Goal: Task Accomplishment & Management: Complete application form

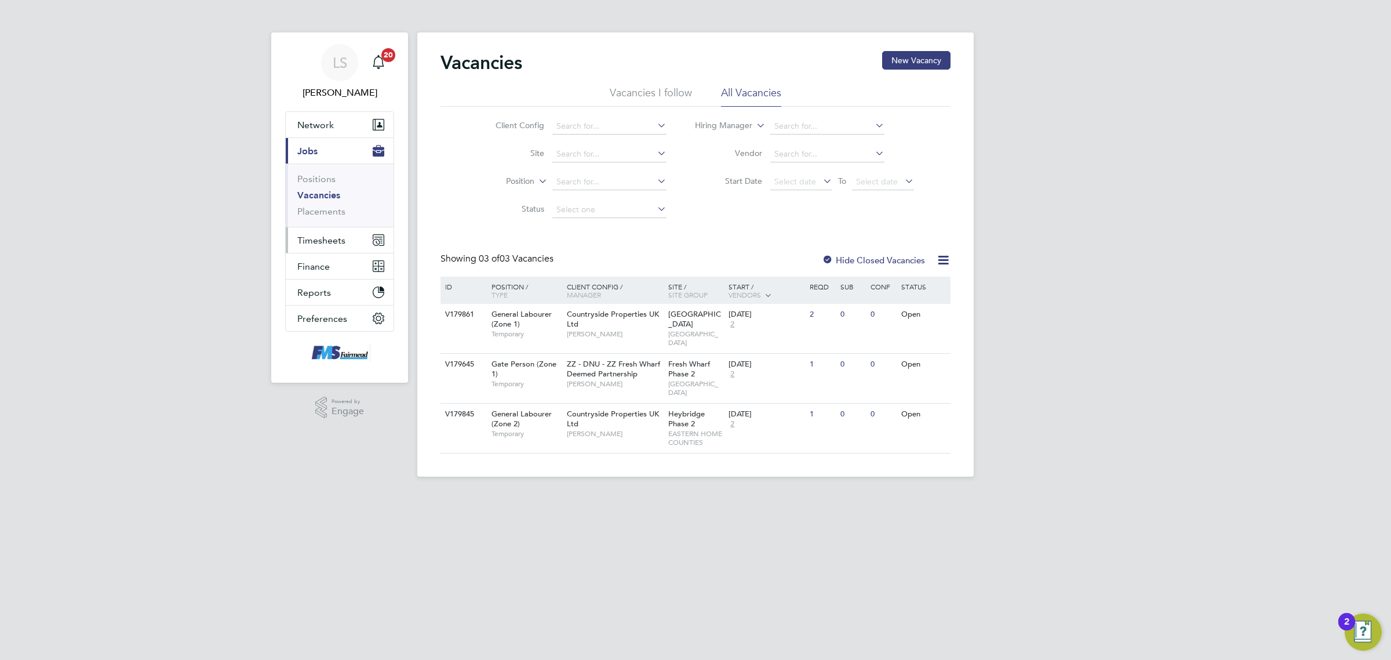
click at [332, 237] on span "Timesheets" at bounding box center [321, 240] width 48 height 11
click at [322, 207] on link "Timesheets" at bounding box center [321, 204] width 48 height 11
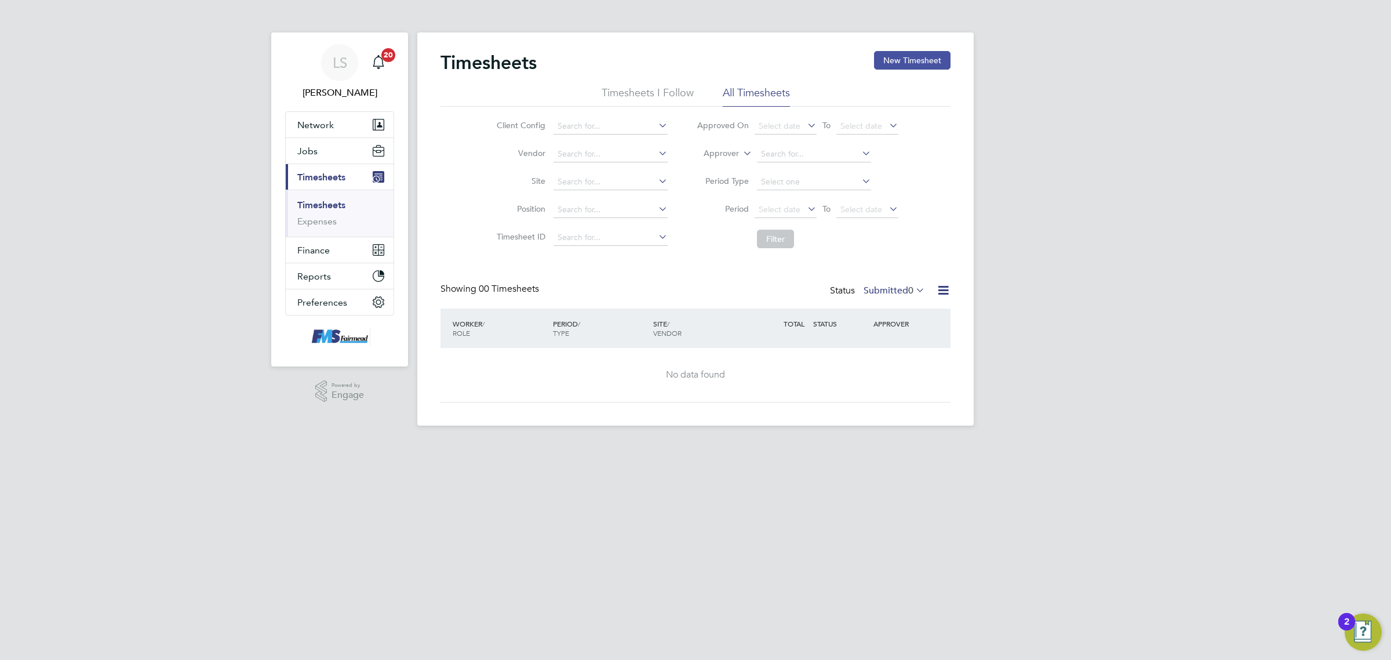
click at [896, 55] on button "New Timesheet" at bounding box center [912, 60] width 77 height 19
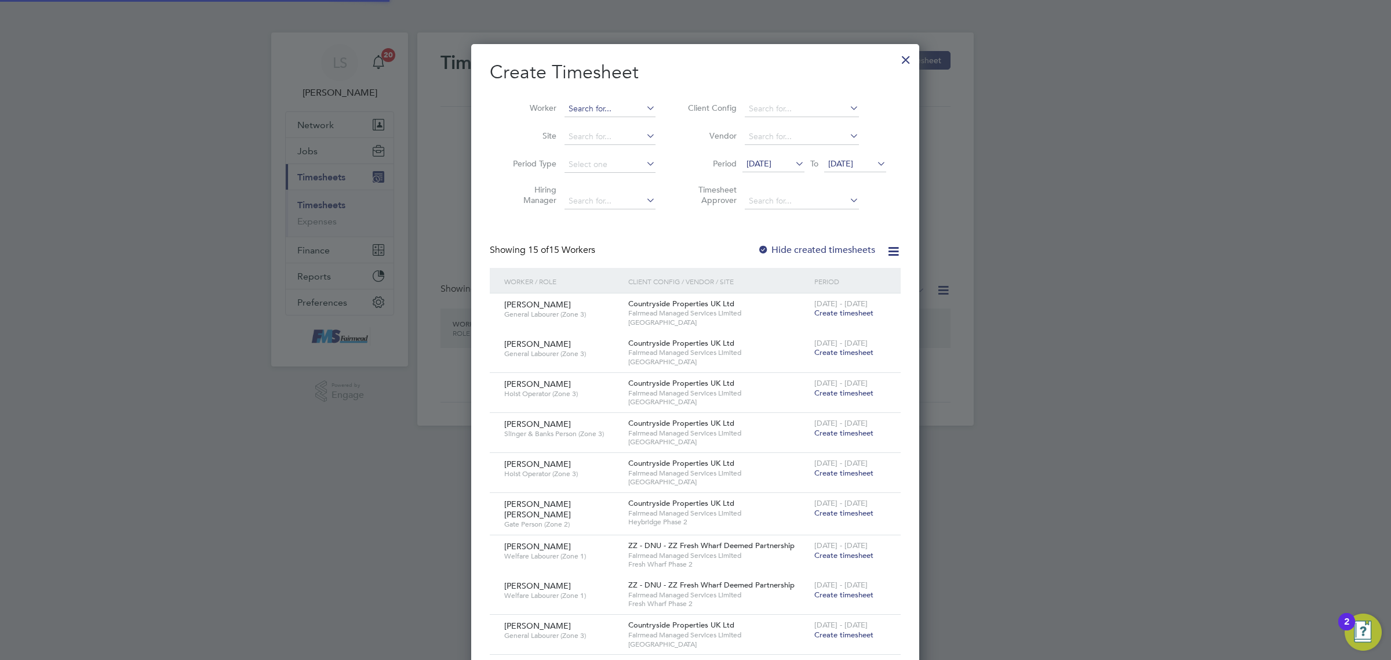
scroll to position [1033, 448]
click at [622, 102] on input at bounding box center [610, 109] width 91 height 16
click at [610, 117] on li "[PERSON_NAME]" at bounding box center [612, 125] width 97 height 16
type input "[PERSON_NAME]"
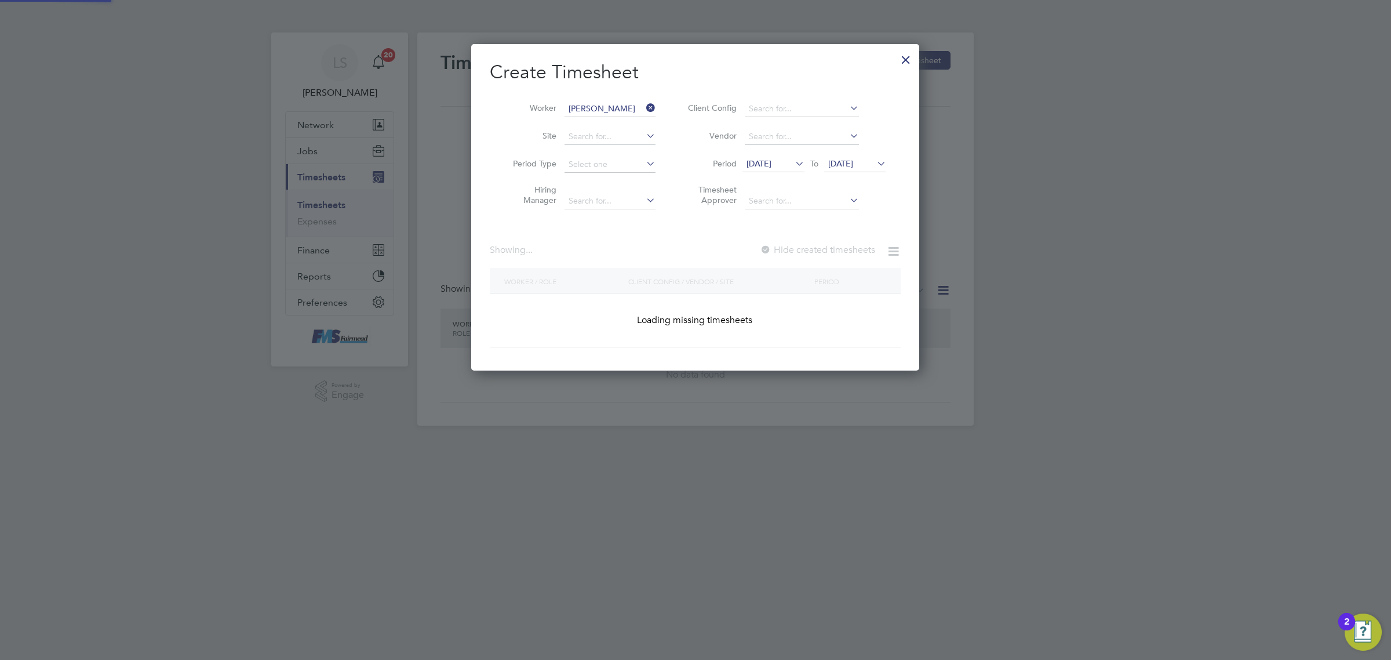
scroll to position [326, 448]
click at [792, 250] on label "Hide created timesheets" at bounding box center [817, 250] width 118 height 12
drag, startPoint x: 863, startPoint y: 169, endPoint x: 871, endPoint y: 167, distance: 8.4
click at [863, 170] on span "[DATE]" at bounding box center [855, 165] width 62 height 16
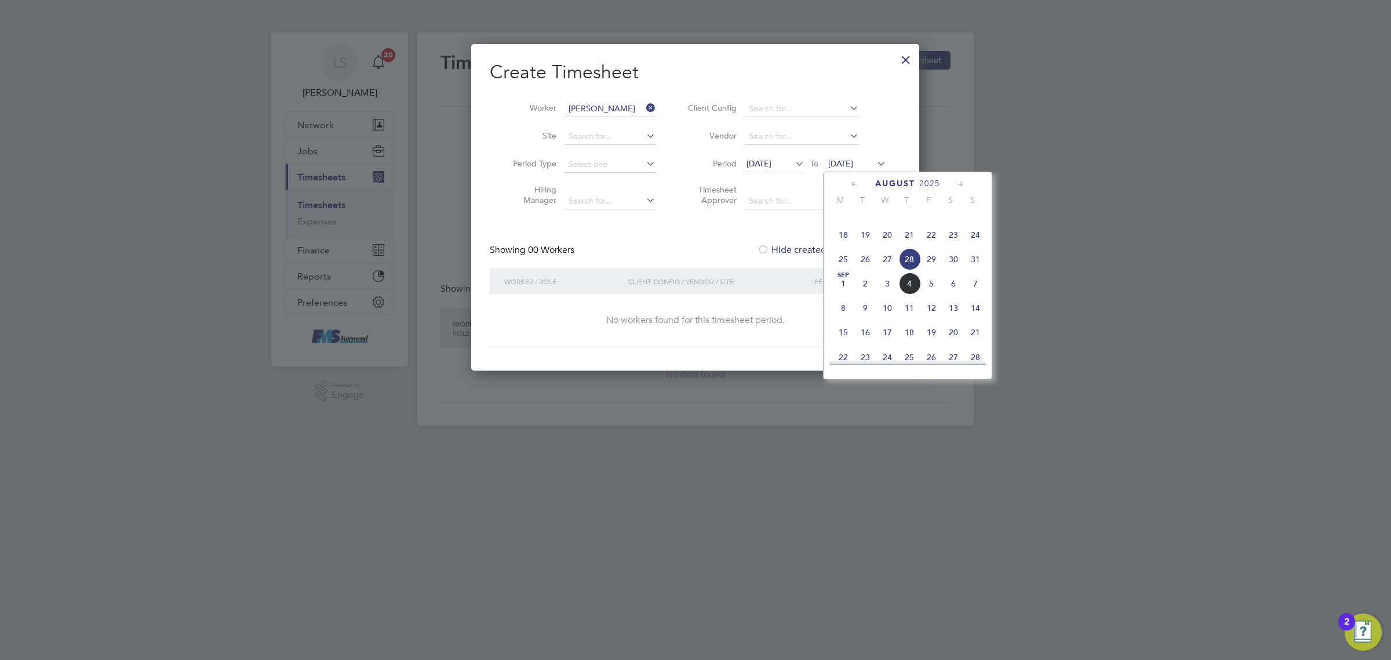
click at [977, 270] on span "31" at bounding box center [976, 259] width 22 height 22
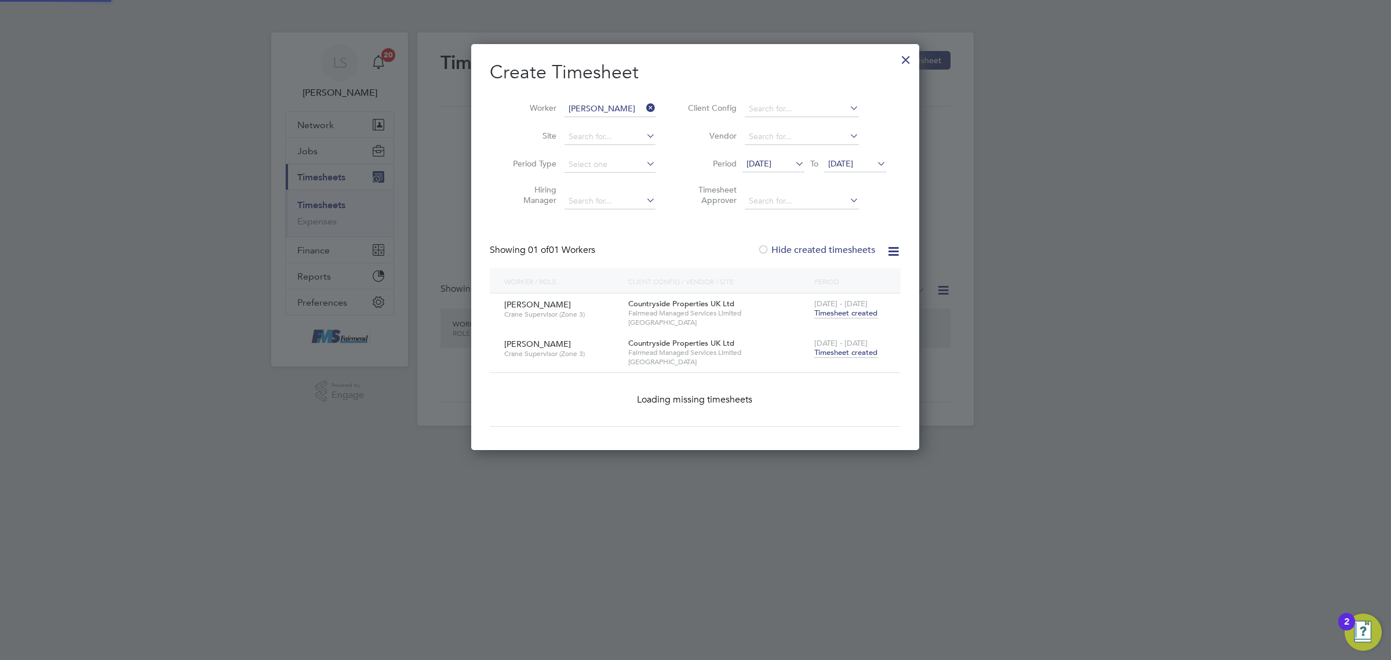
scroll to position [352, 448]
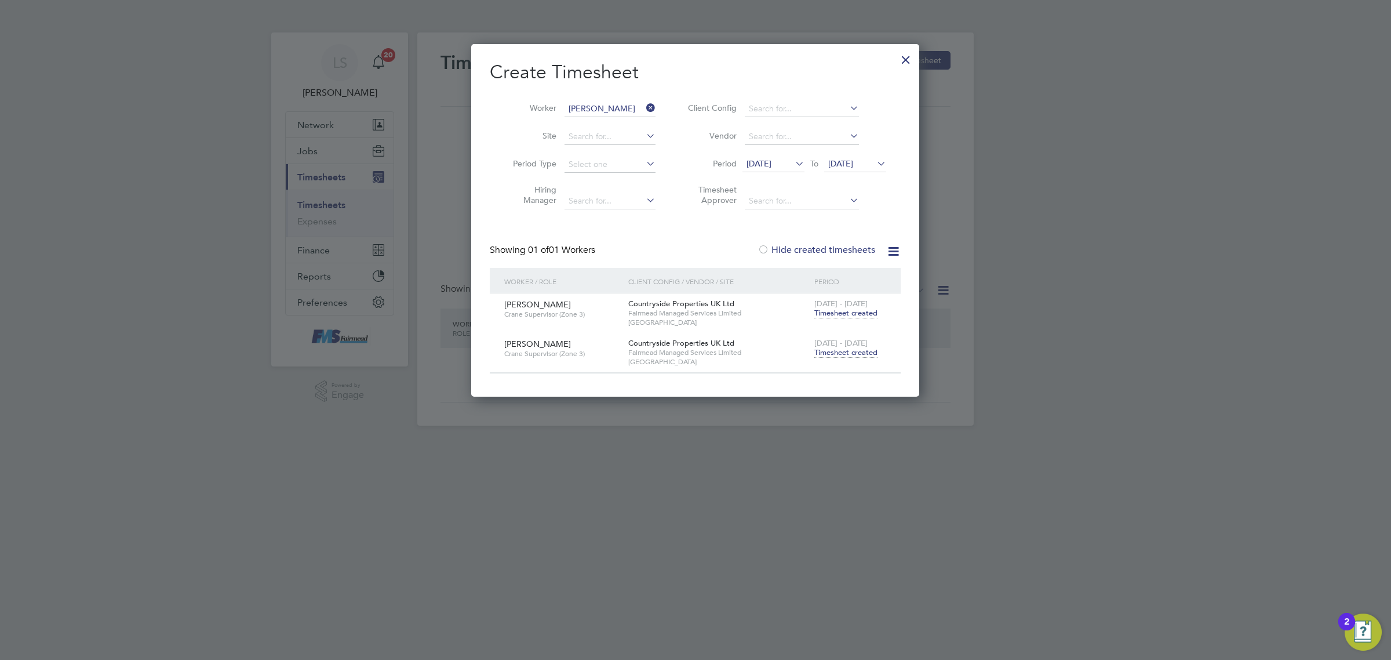
click at [853, 350] on span "Timesheet created" at bounding box center [846, 352] width 63 height 10
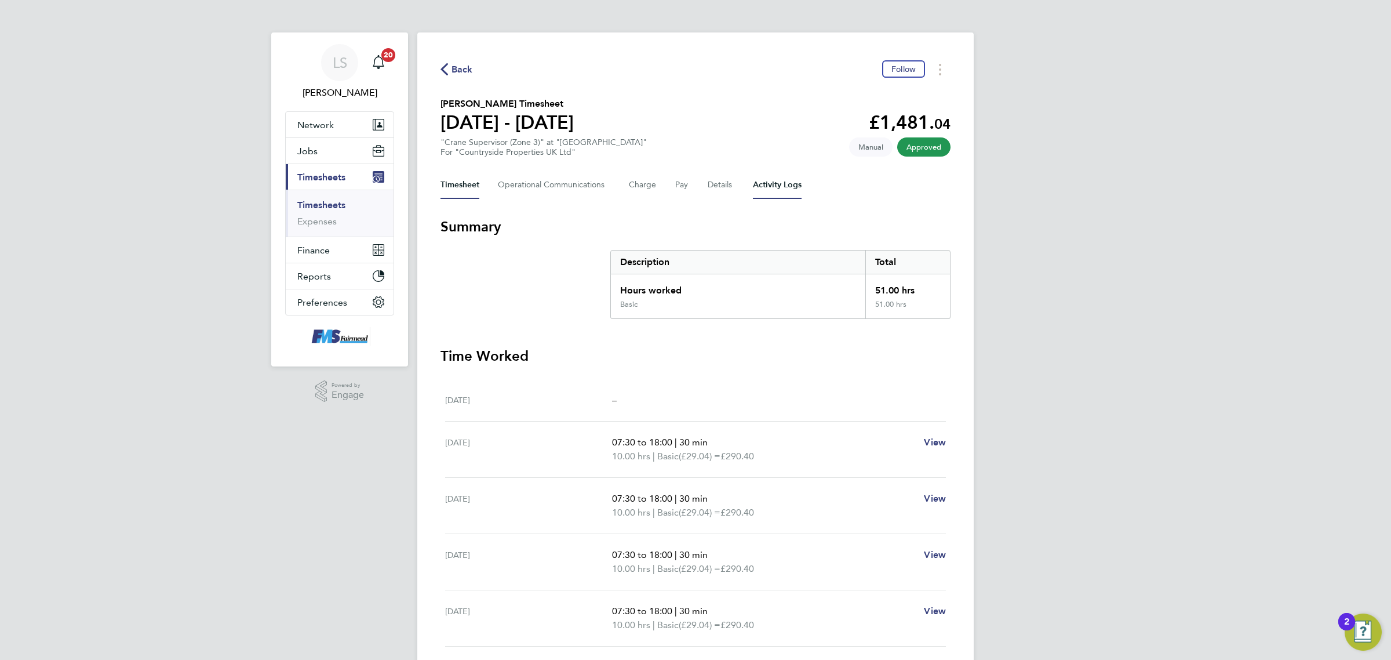
click at [786, 184] on Logs-tab "Activity Logs" at bounding box center [777, 185] width 49 height 28
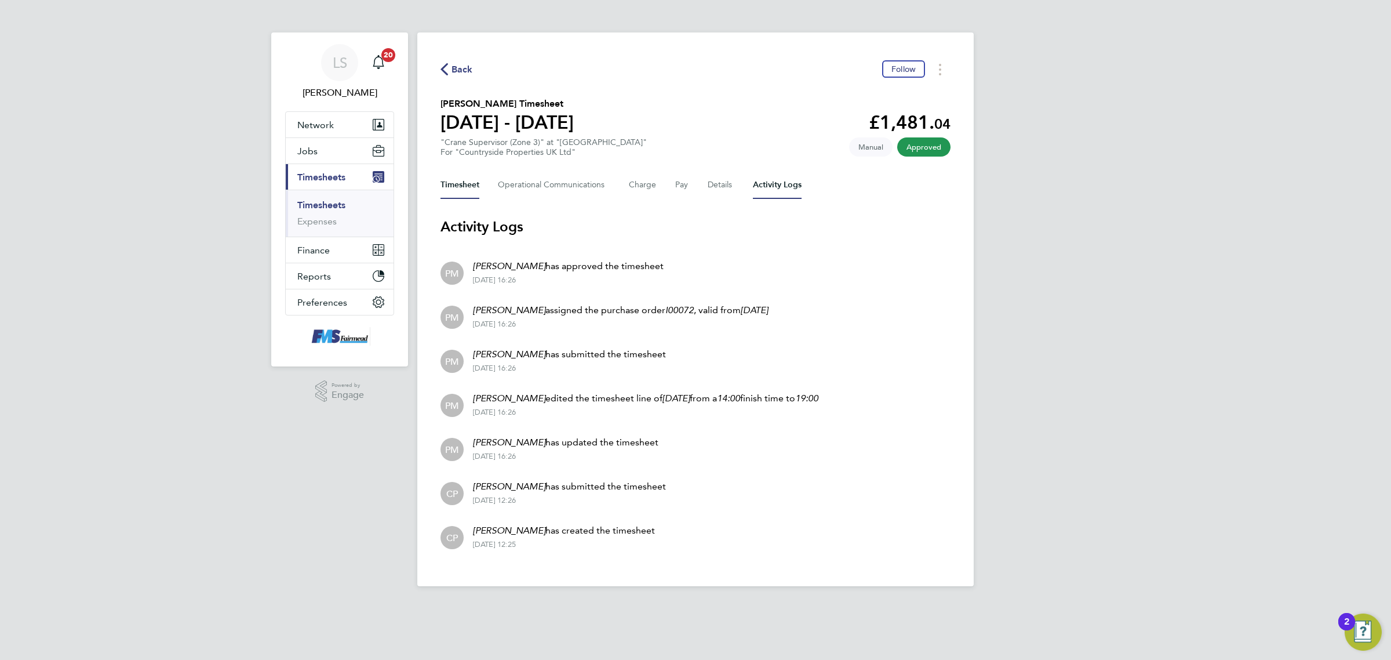
click at [457, 187] on button "Timesheet" at bounding box center [460, 185] width 39 height 28
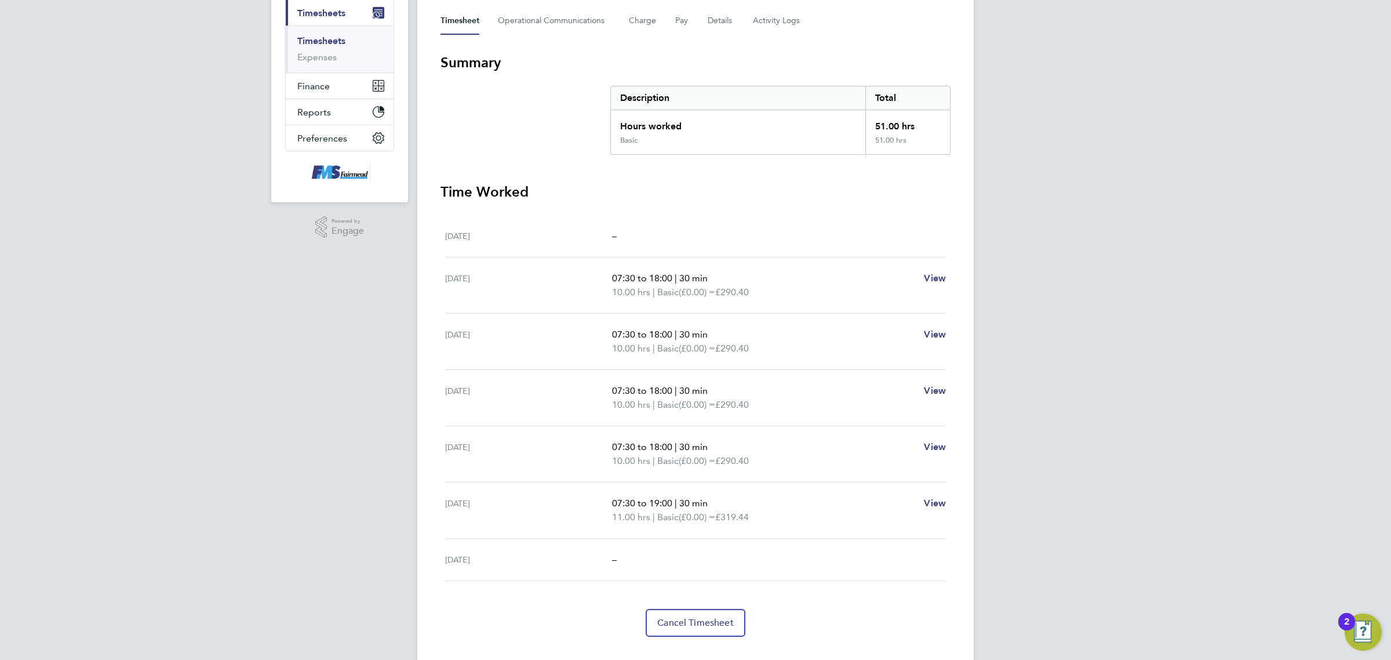
scroll to position [187, 0]
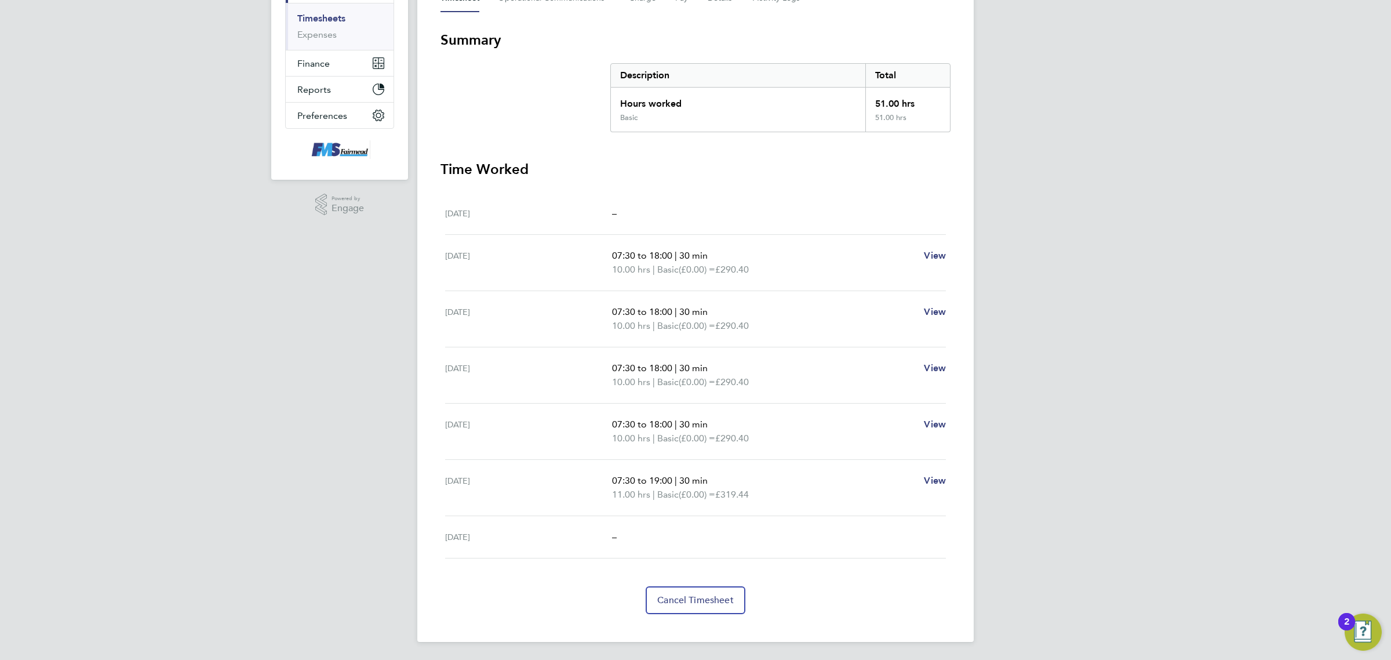
drag, startPoint x: 777, startPoint y: 496, endPoint x: 573, endPoint y: 472, distance: 205.4
click at [573, 472] on div "[DATE] 07:30 to 19:00 | 30 min 11.00 hrs | Basic (£0.00) = £319.44 View" at bounding box center [695, 488] width 501 height 56
click at [711, 504] on div "[DATE] 07:30 to 19:00 | 30 min 11.00 hrs | Basic (£0.00) = £319.44 View" at bounding box center [695, 488] width 501 height 56
drag, startPoint x: 798, startPoint y: 494, endPoint x: 567, endPoint y: 477, distance: 231.9
click at [567, 477] on div "[DATE] 07:30 to 19:00 | 30 min 11.00 hrs | Basic (£0.00) = £319.44 View" at bounding box center [695, 488] width 501 height 56
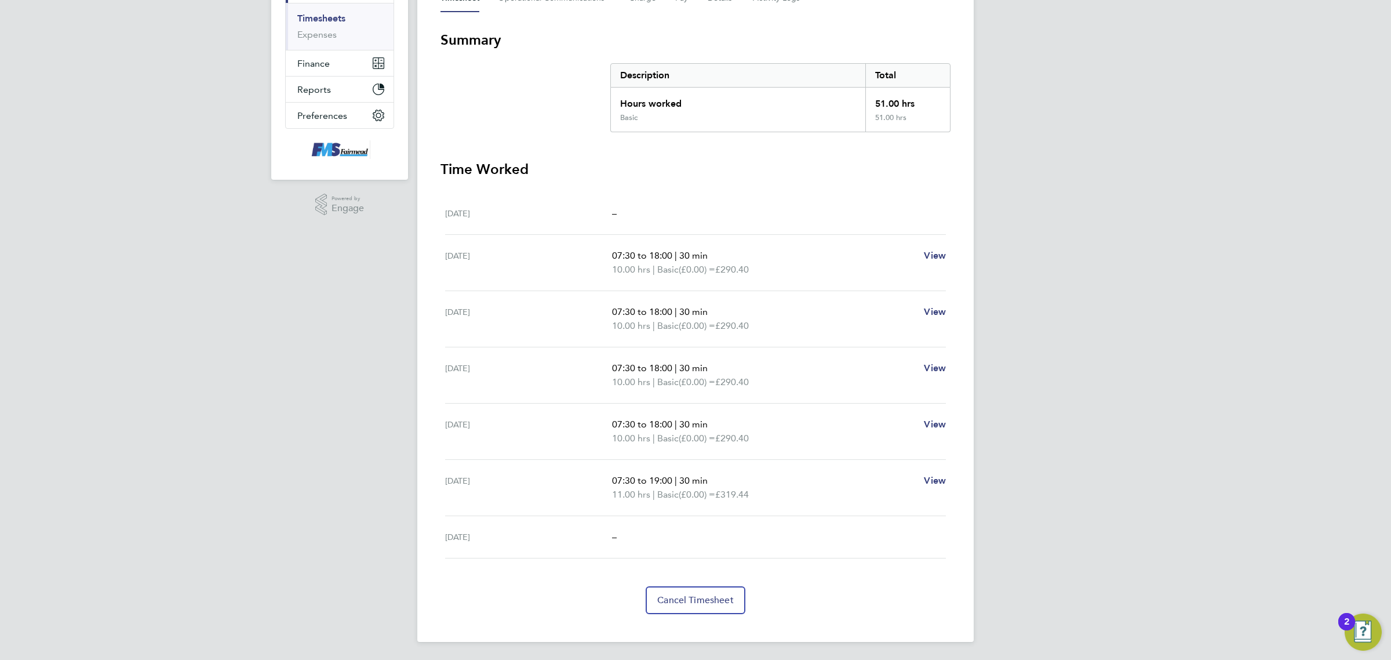
click at [641, 486] on span "07:30 to 19:00" at bounding box center [642, 480] width 60 height 11
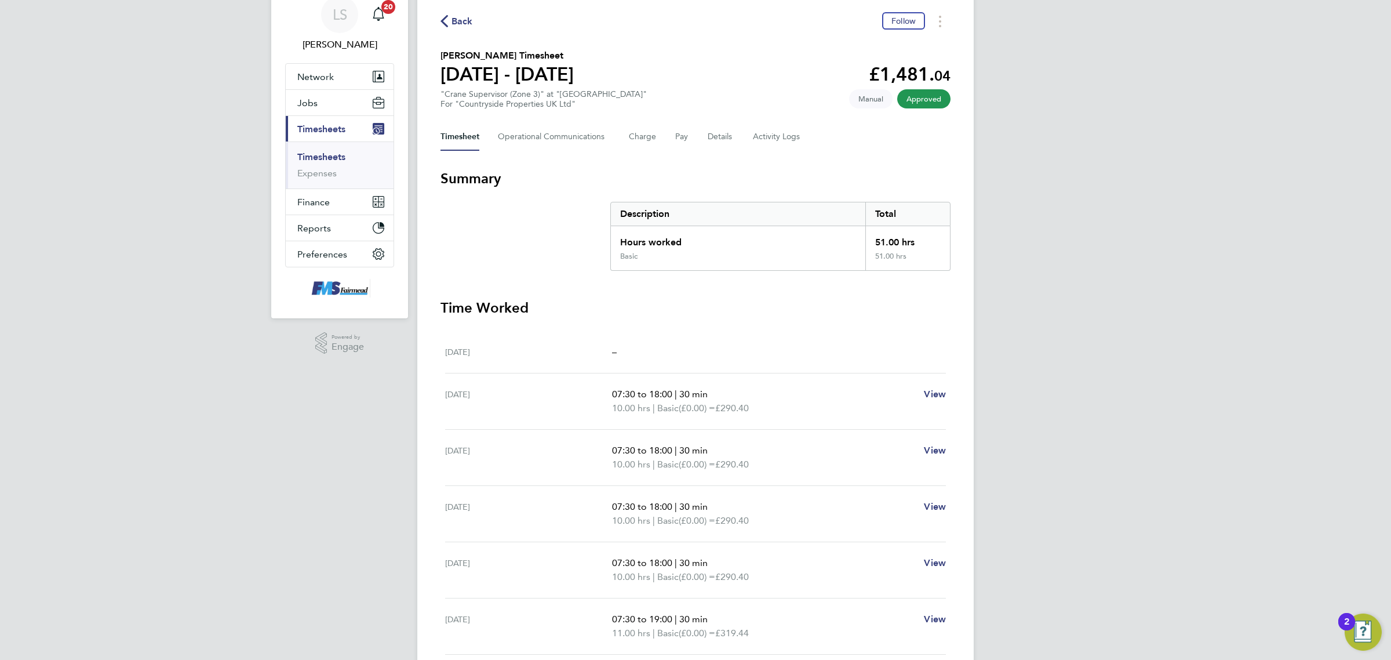
scroll to position [0, 0]
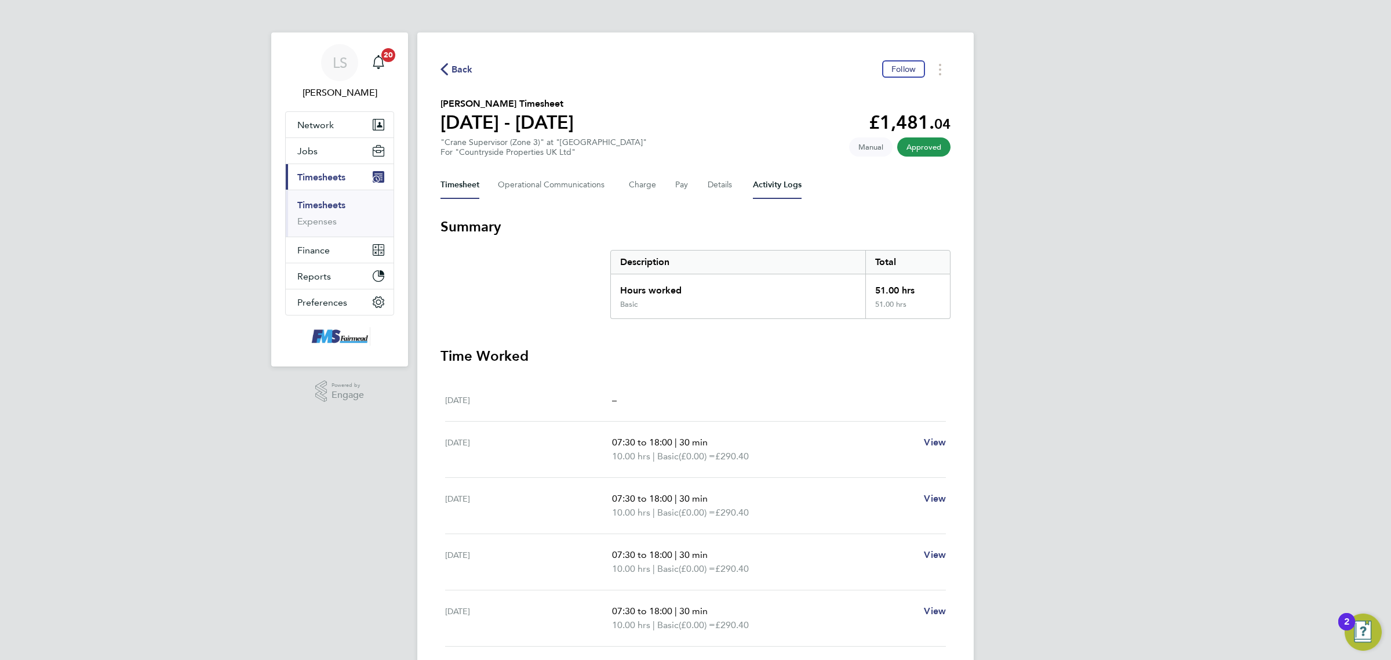
click at [763, 190] on Logs-tab "Activity Logs" at bounding box center [777, 185] width 49 height 28
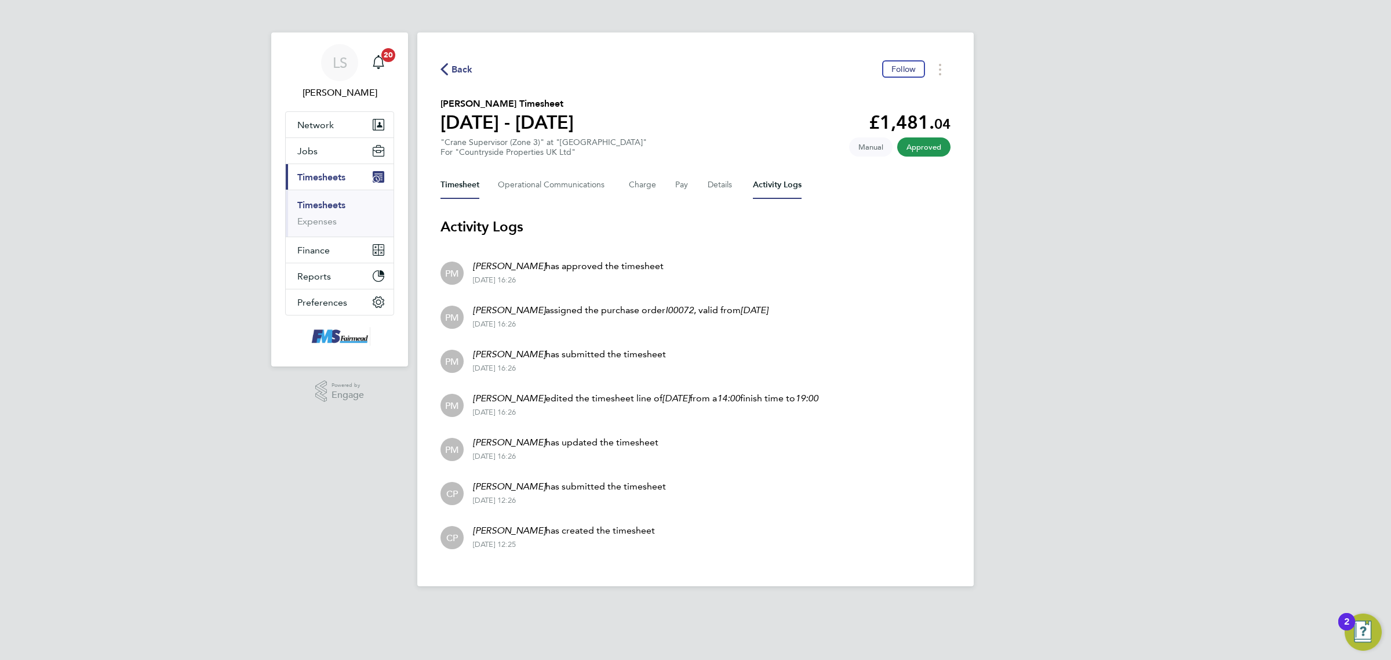
click at [464, 186] on button "Timesheet" at bounding box center [460, 185] width 39 height 28
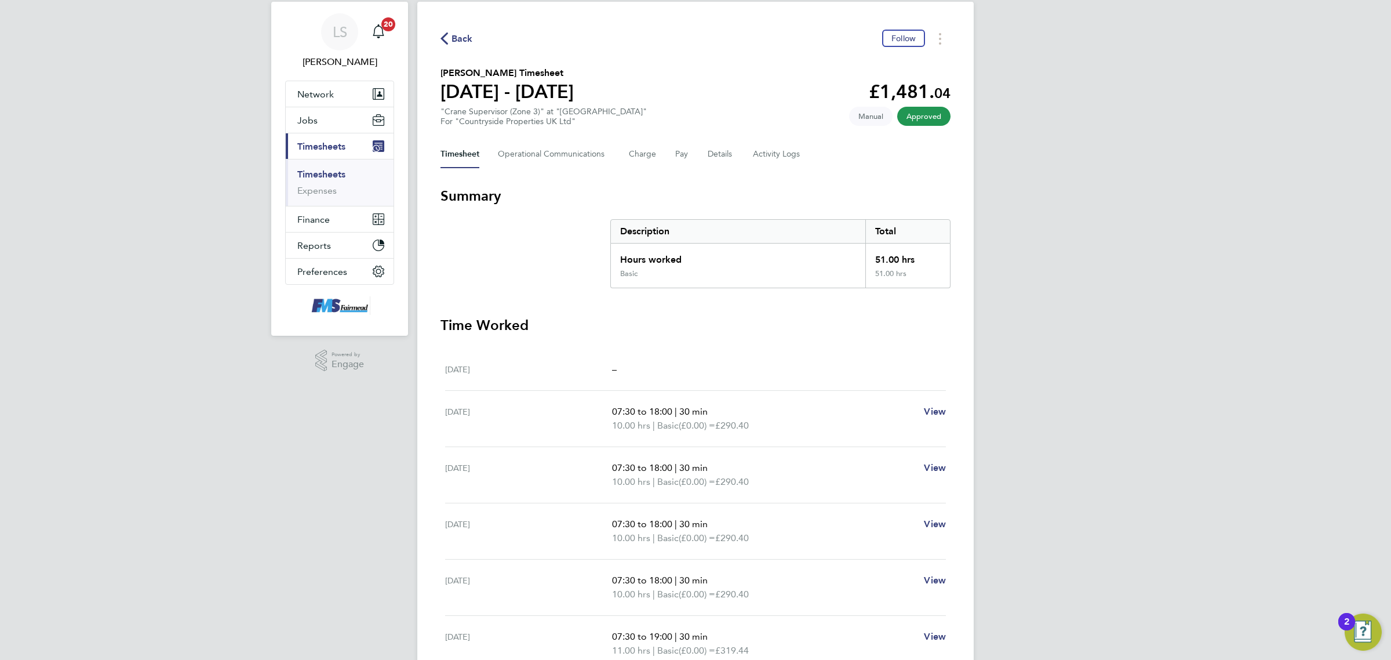
scroll to position [145, 0]
